Goal: Navigation & Orientation: Find specific page/section

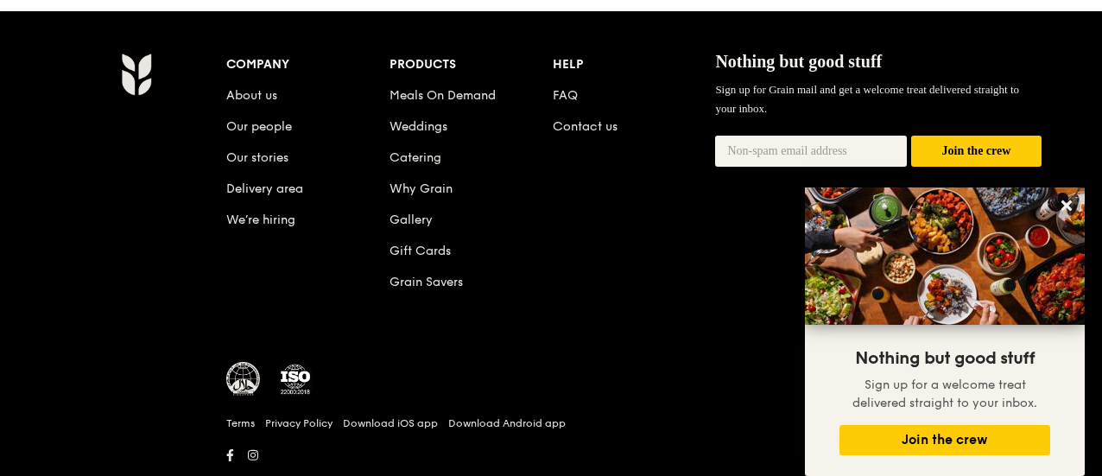
scroll to position [1921, 0]
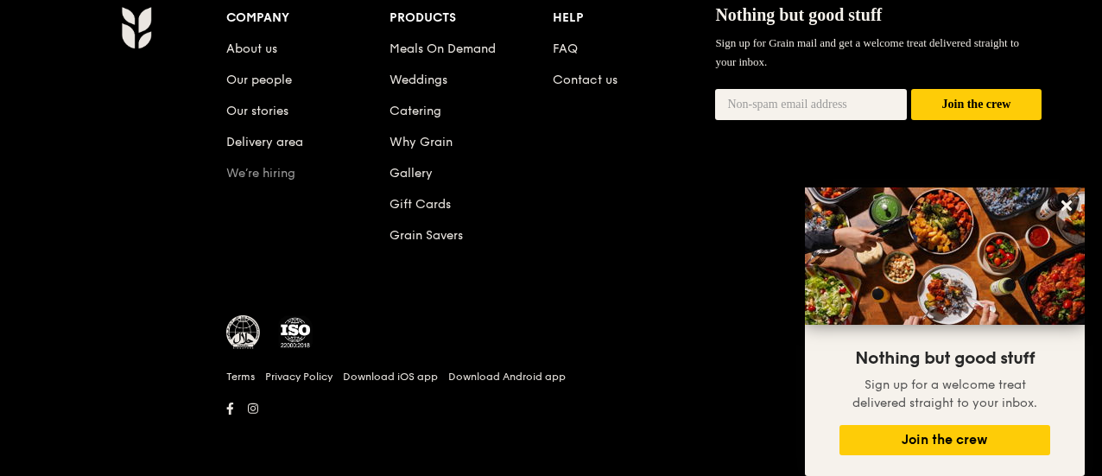
click at [258, 166] on link "We’re hiring" at bounding box center [260, 173] width 69 height 15
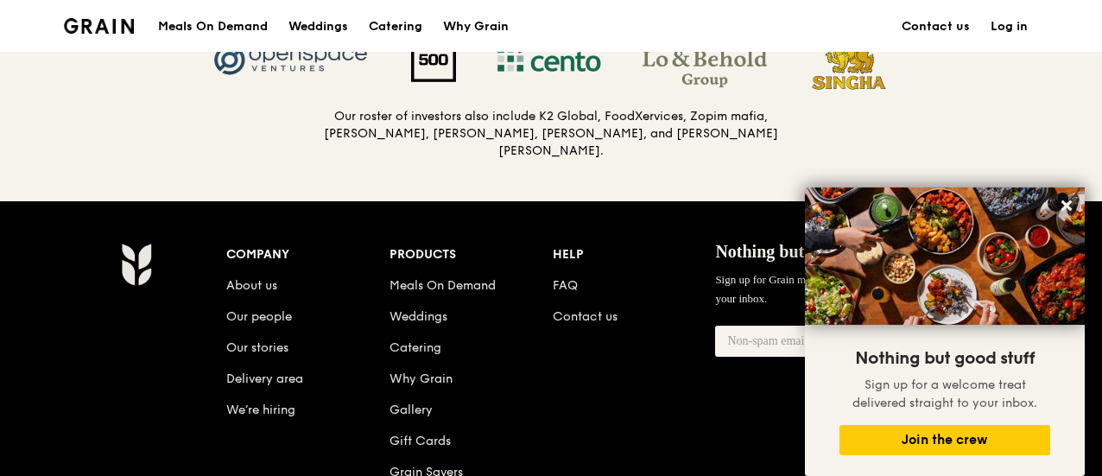
scroll to position [1986, 0]
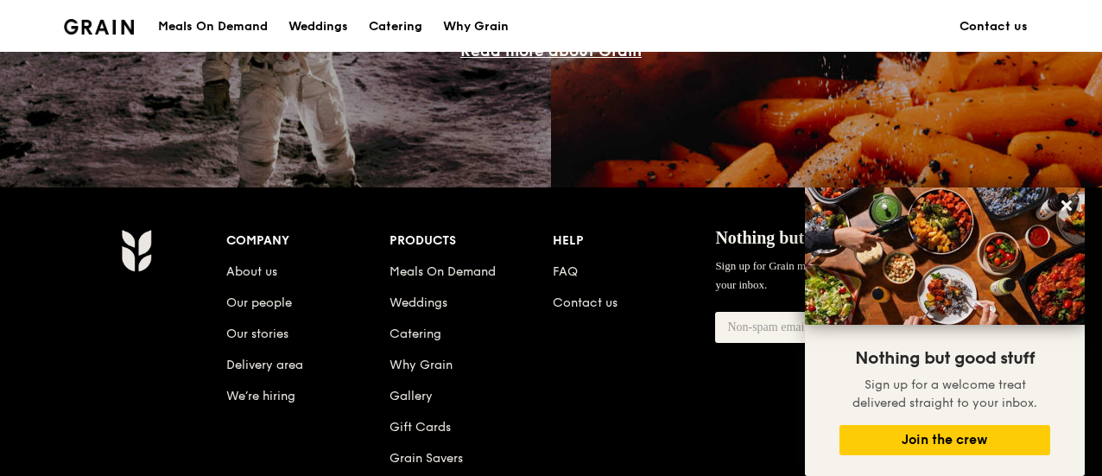
scroll to position [1616, 0]
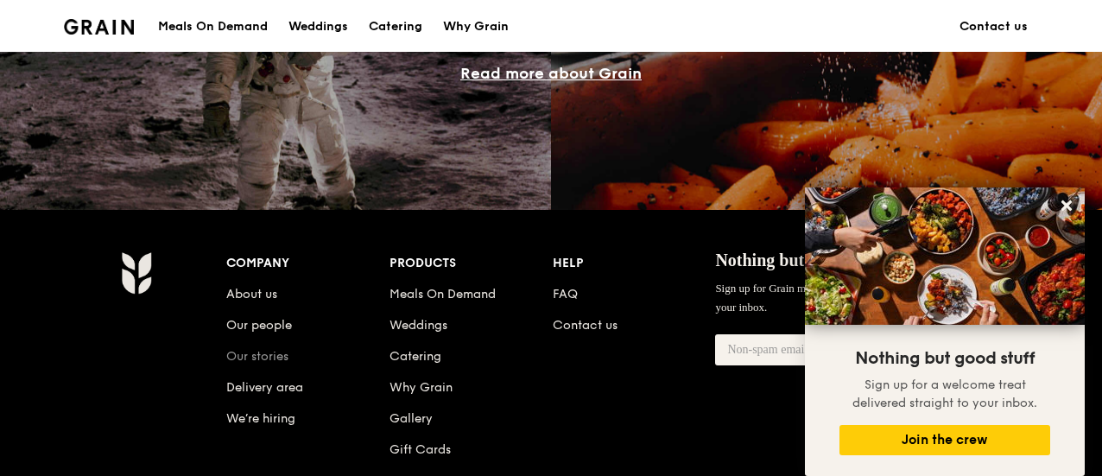
click at [238, 364] on link "Our stories" at bounding box center [257, 356] width 62 height 15
